Goal: Transaction & Acquisition: Purchase product/service

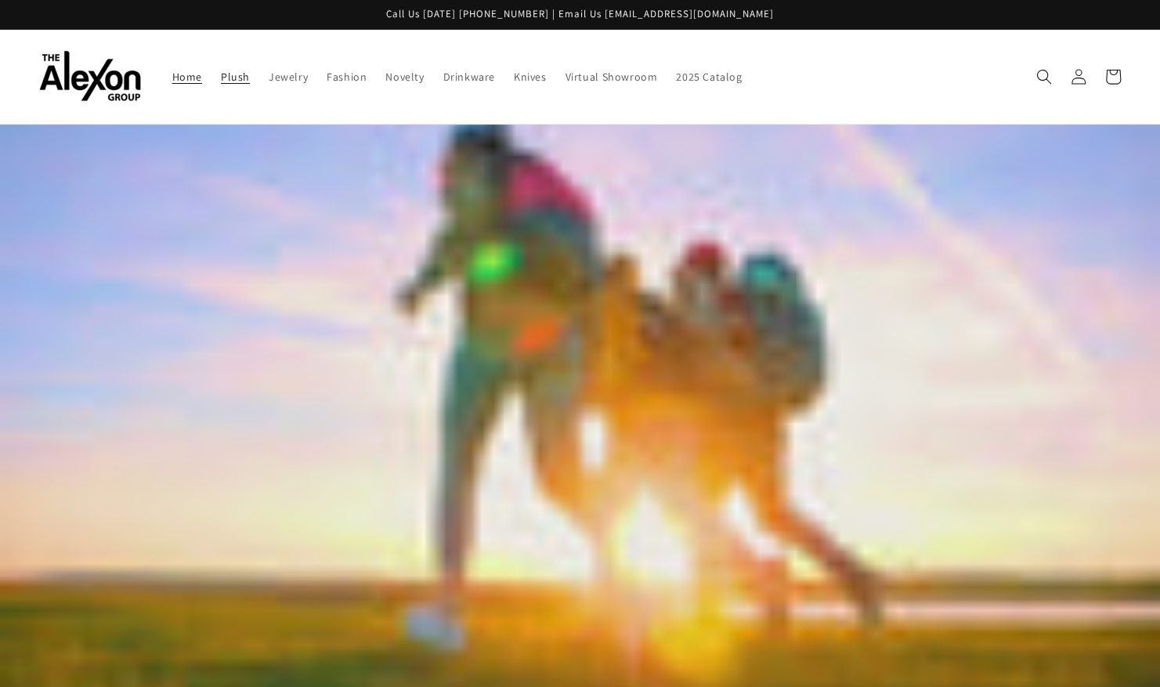
click at [221, 72] on span "Plush" at bounding box center [235, 77] width 29 height 14
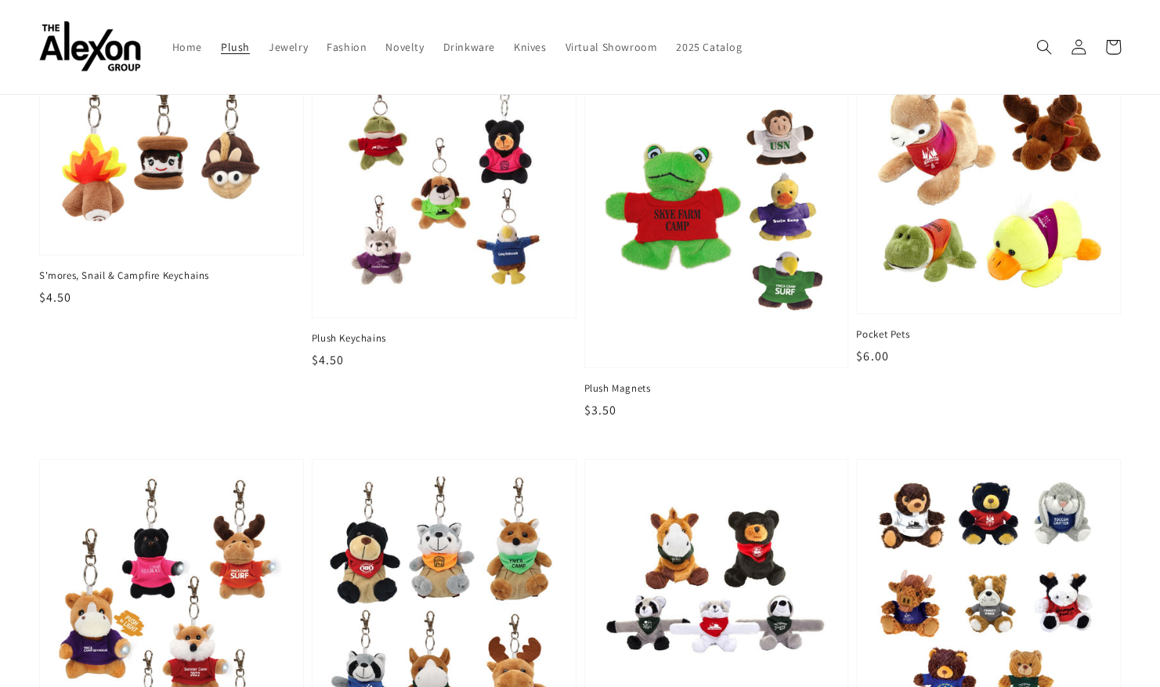
scroll to position [138, 0]
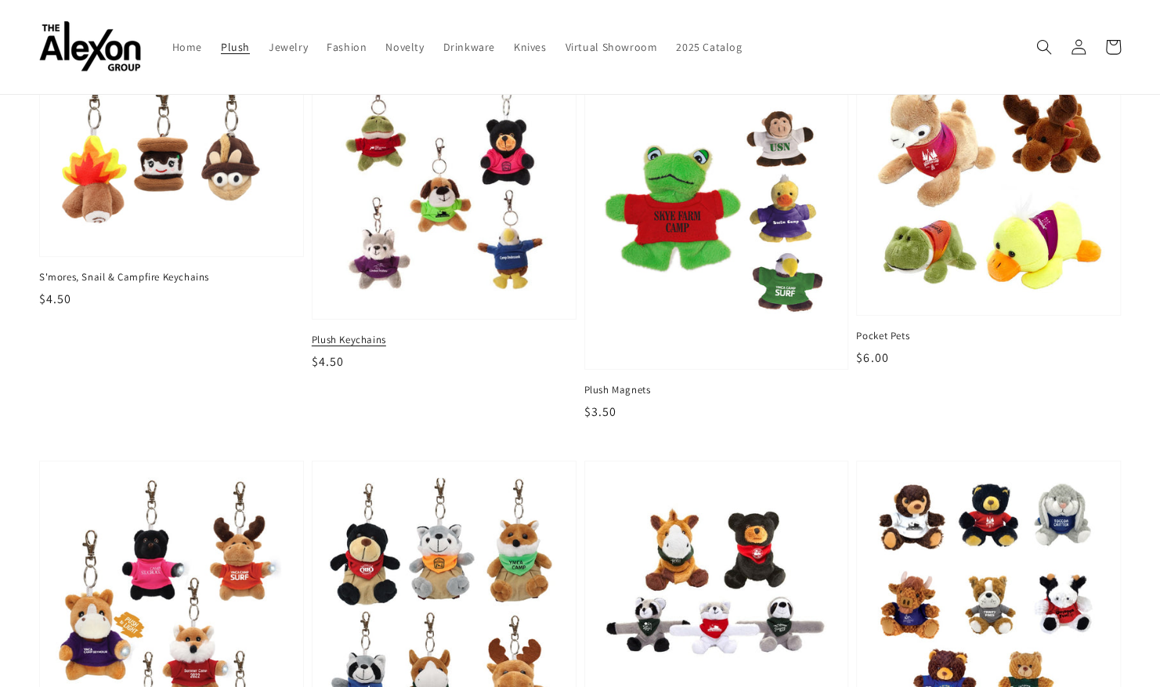
click at [484, 232] on img at bounding box center [443, 186] width 239 height 239
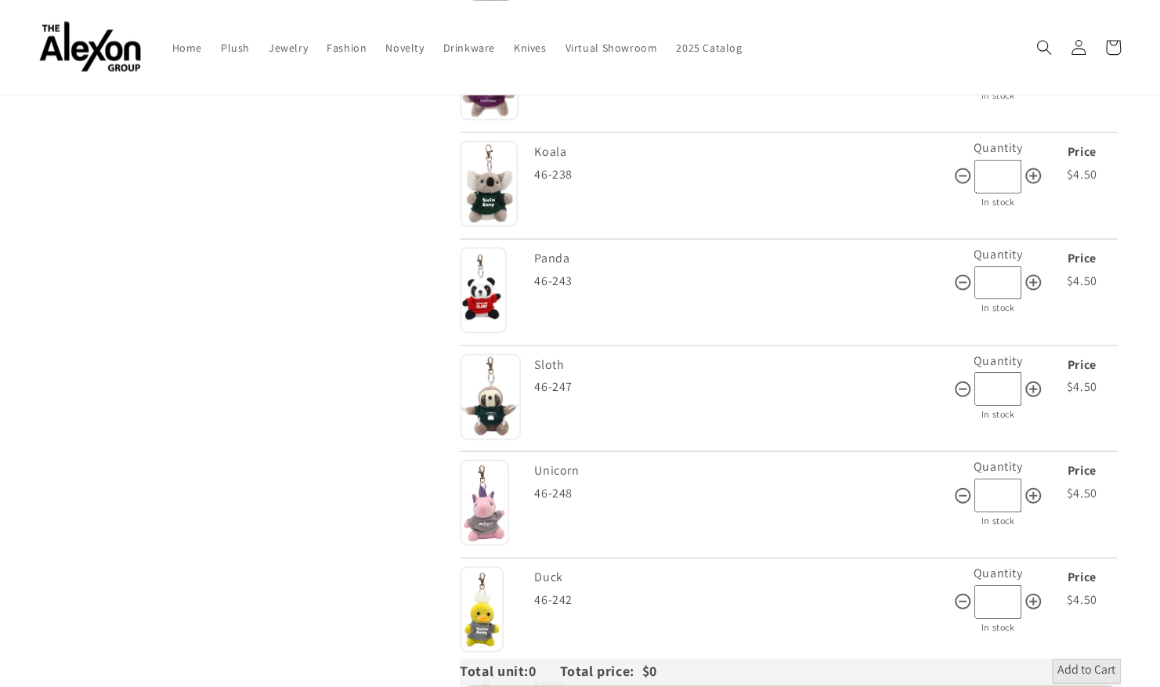
scroll to position [1804, 0]
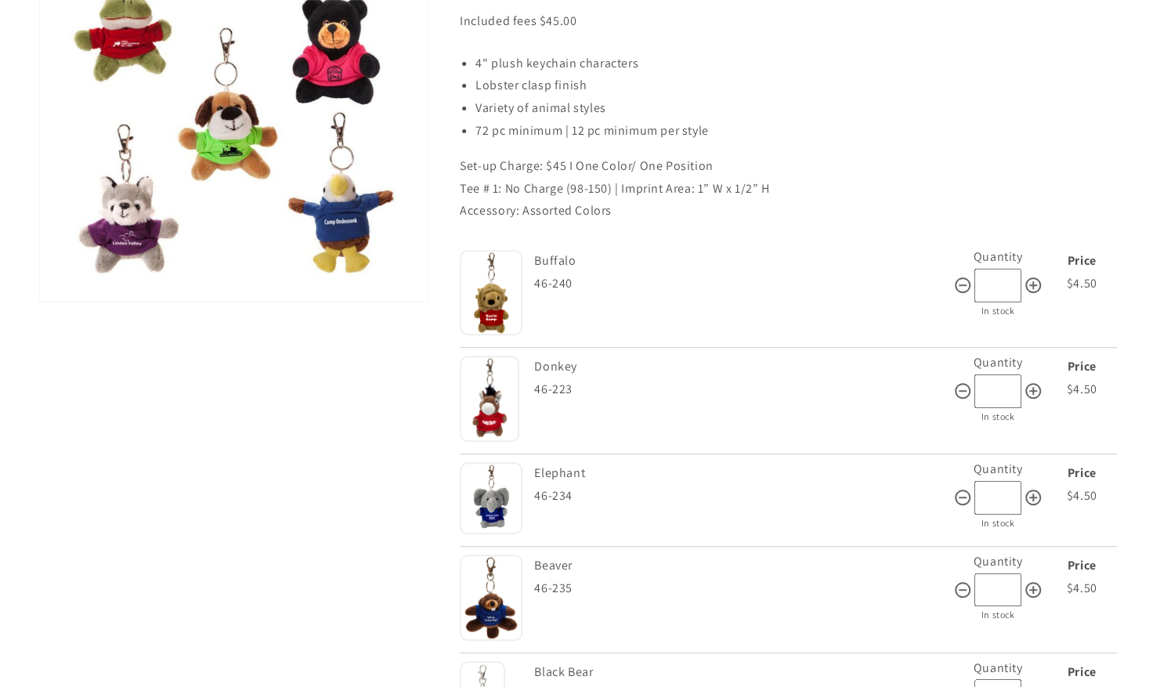
scroll to position [343, 0]
